Goal: Transaction & Acquisition: Purchase product/service

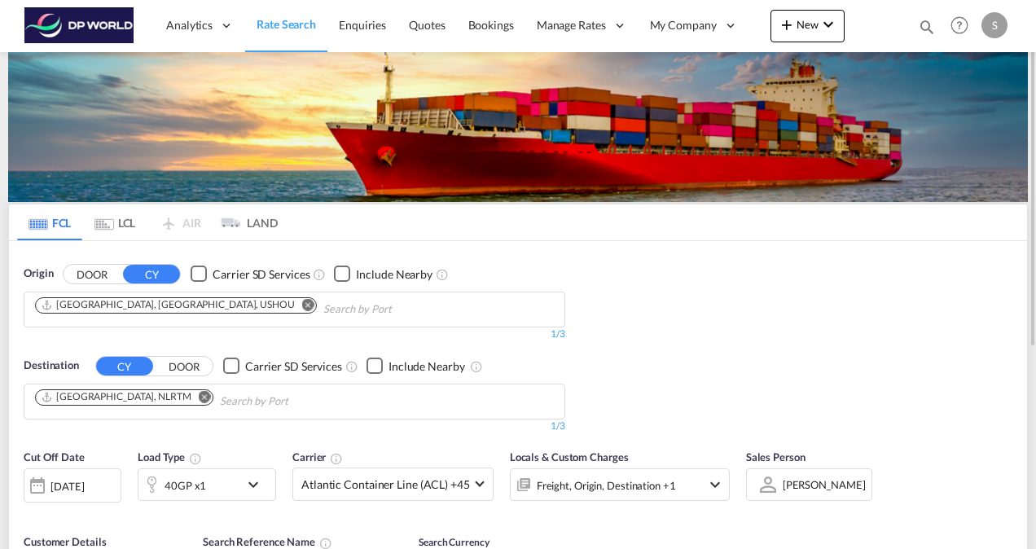
click at [302, 305] on md-icon "Remove" at bounding box center [308, 304] width 12 height 12
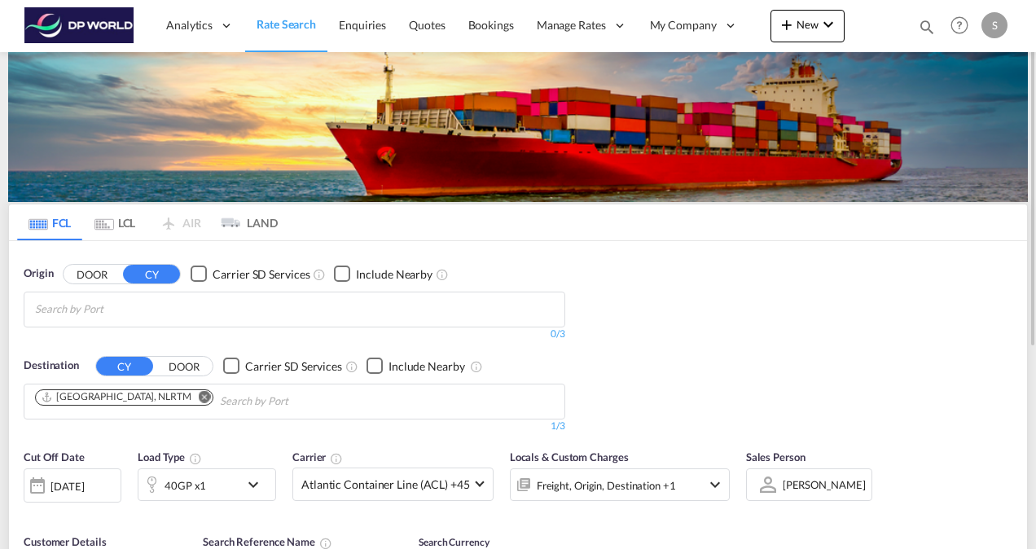
click at [73, 305] on body "Analytics Reports Dashboard Rate Search Enquiries Quotes Bookings" at bounding box center [518, 274] width 1036 height 549
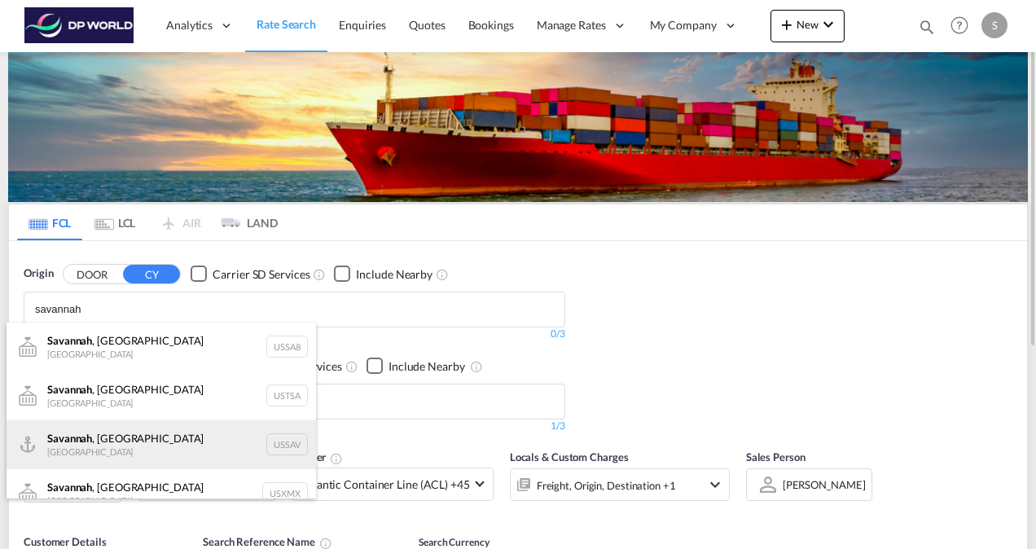
type input "savannah"
click at [89, 442] on div "[GEOGRAPHIC_DATA] , [GEOGRAPHIC_DATA] [GEOGRAPHIC_DATA] USSAV" at bounding box center [161, 444] width 309 height 49
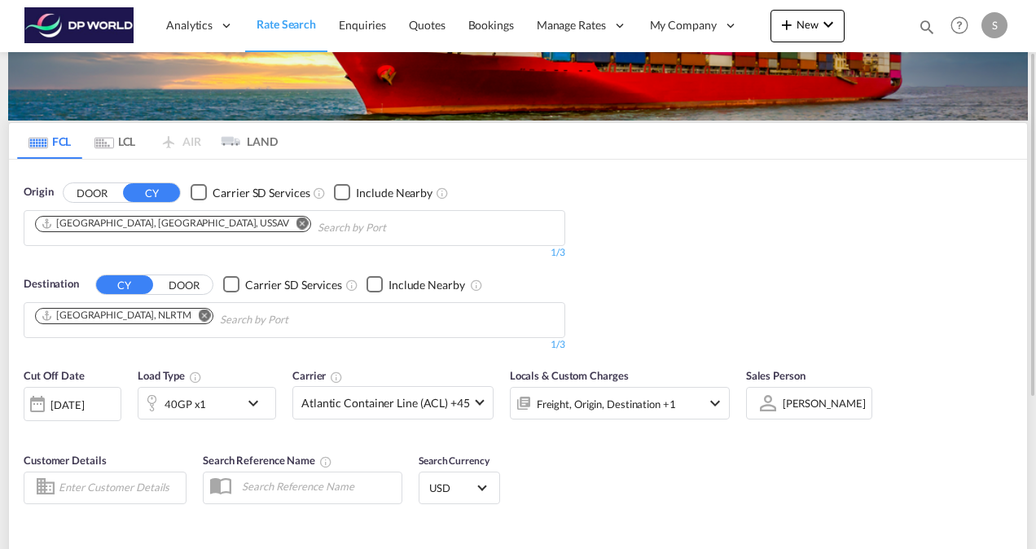
scroll to position [163, 0]
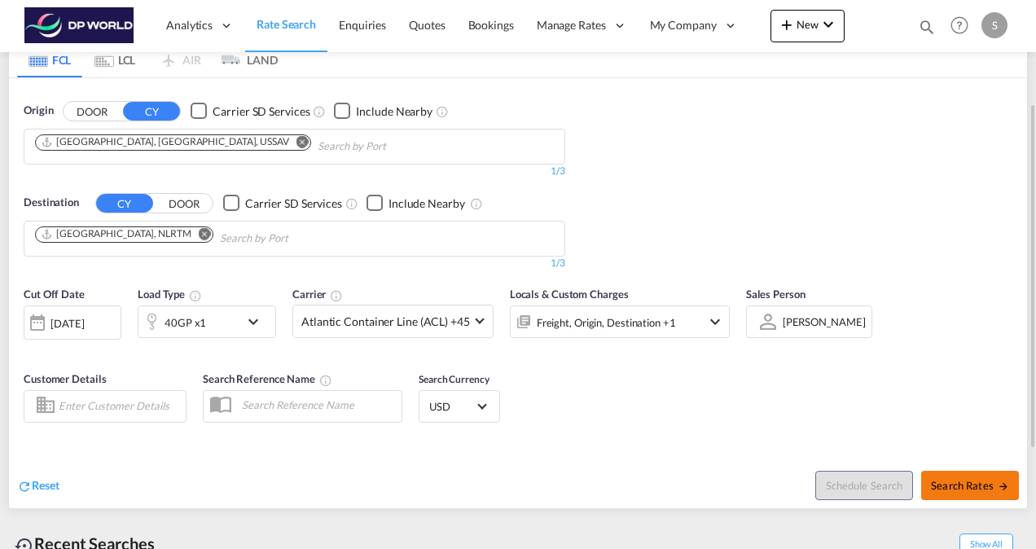
click at [961, 485] on span "Search Rates" at bounding box center [970, 485] width 78 height 13
type input "USSAV to NLRTM / [DATE]"
